Goal: Check status: Check status

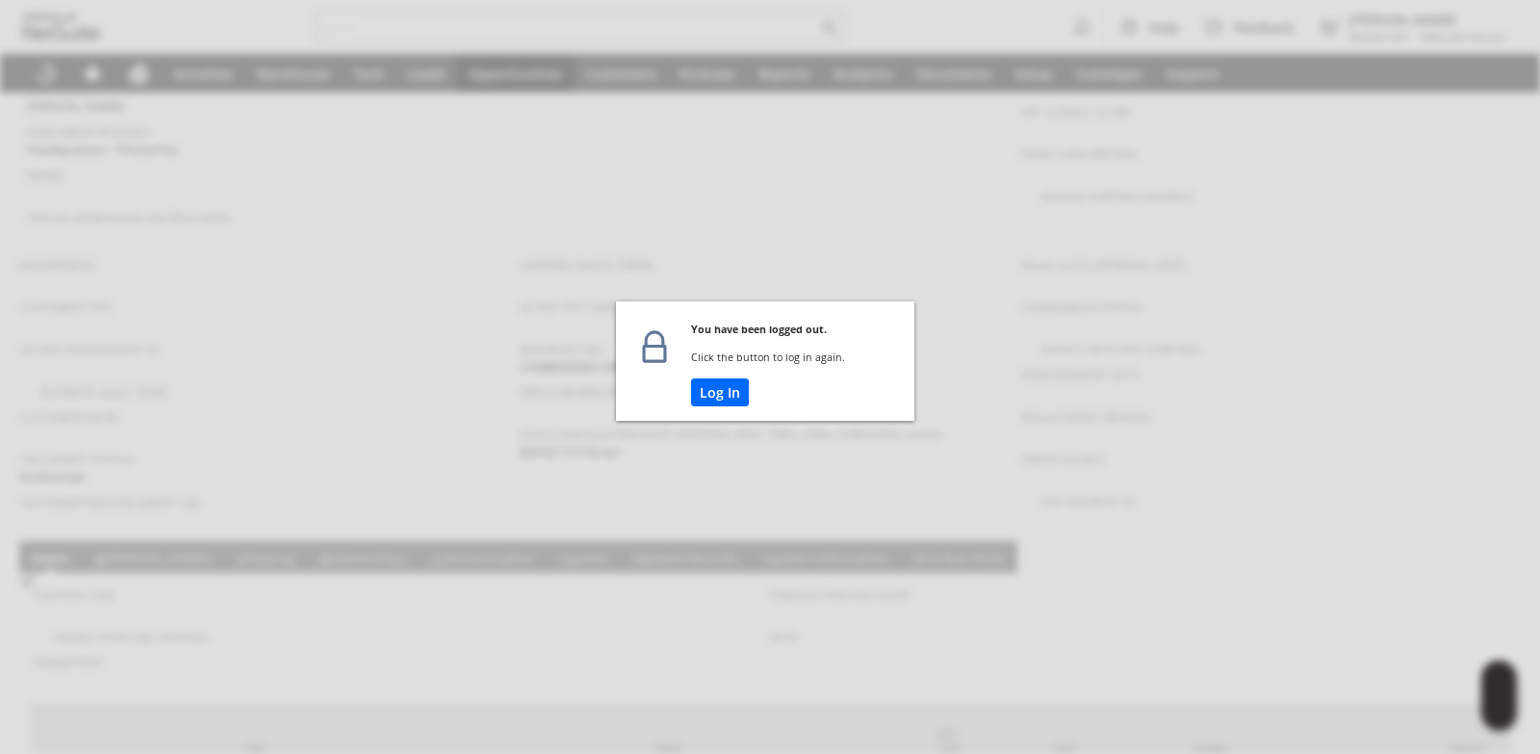
scroll to position [0, 528]
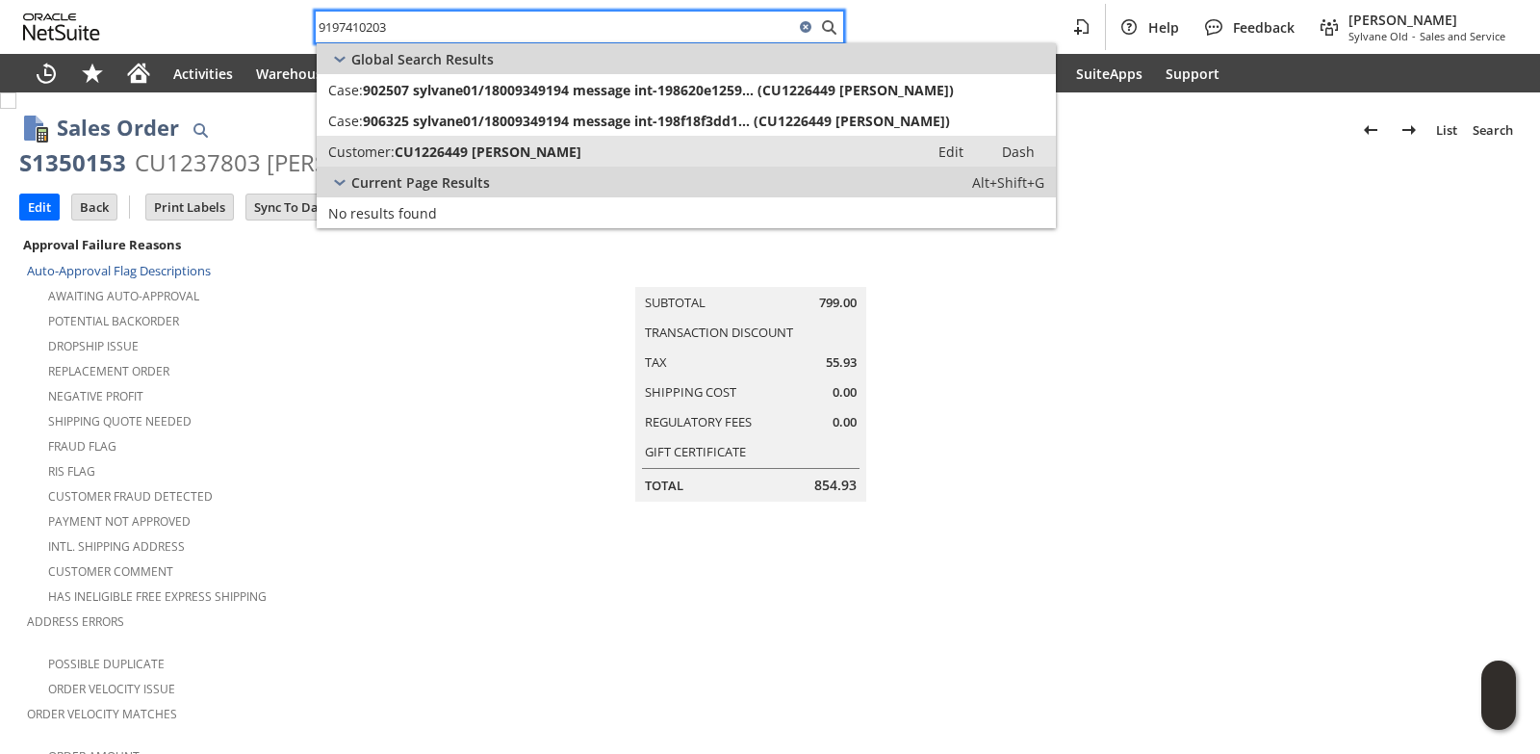
type input "9197410203"
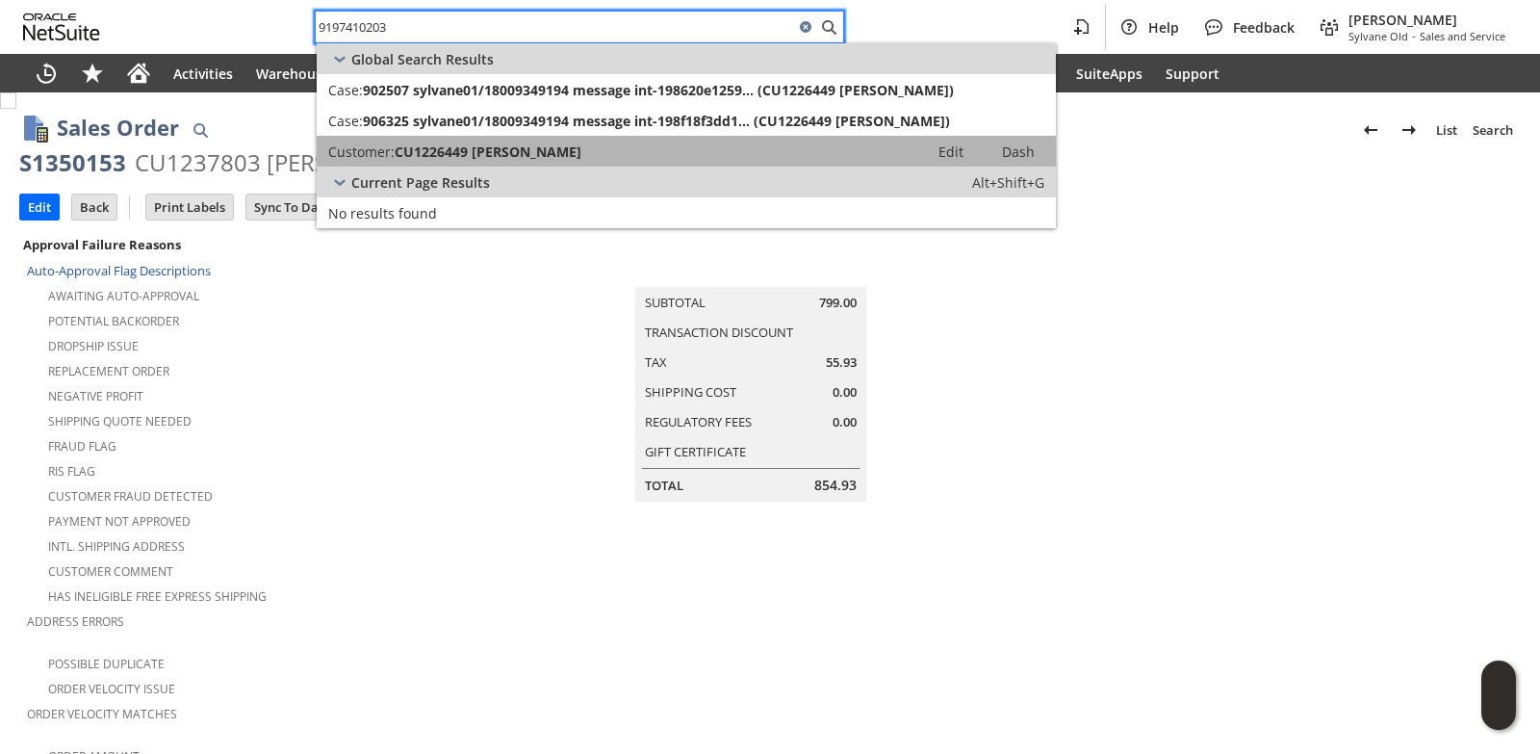
click at [442, 158] on span "CU1226449 JOHNNIE HOLLOWAY" at bounding box center [488, 151] width 187 height 18
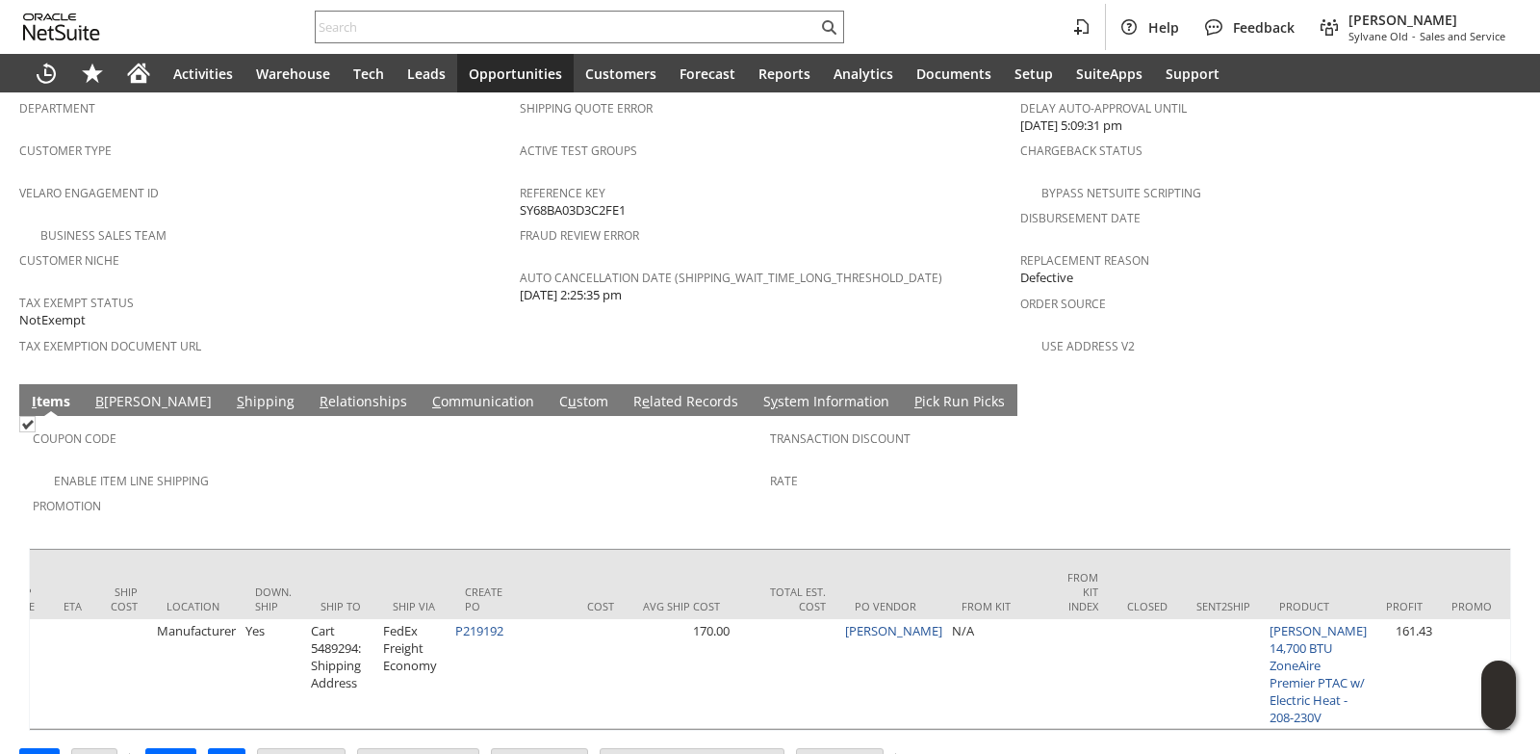
scroll to position [0, 1372]
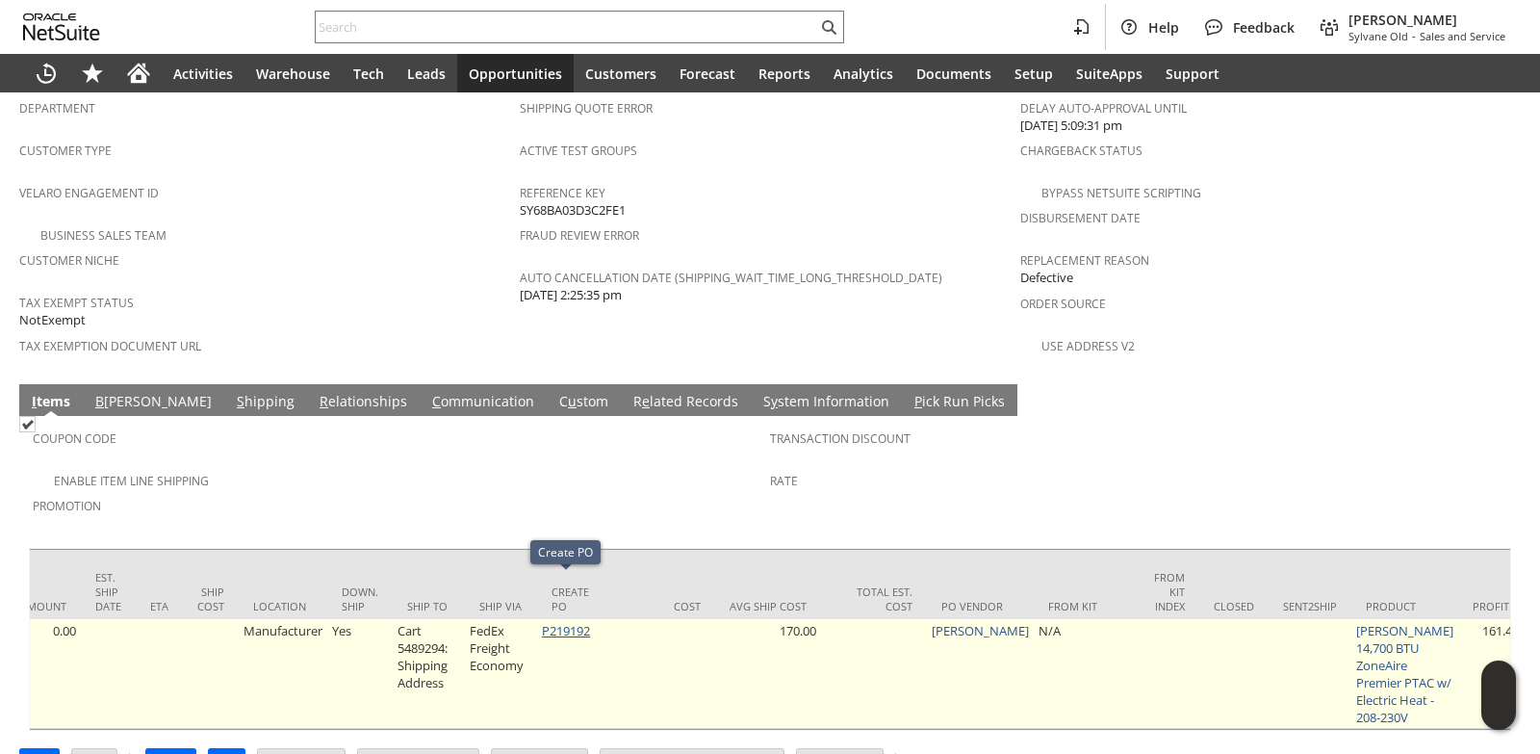
click at [569, 622] on link "P219192" at bounding box center [566, 630] width 48 height 17
